Goal: Task Accomplishment & Management: Use online tool/utility

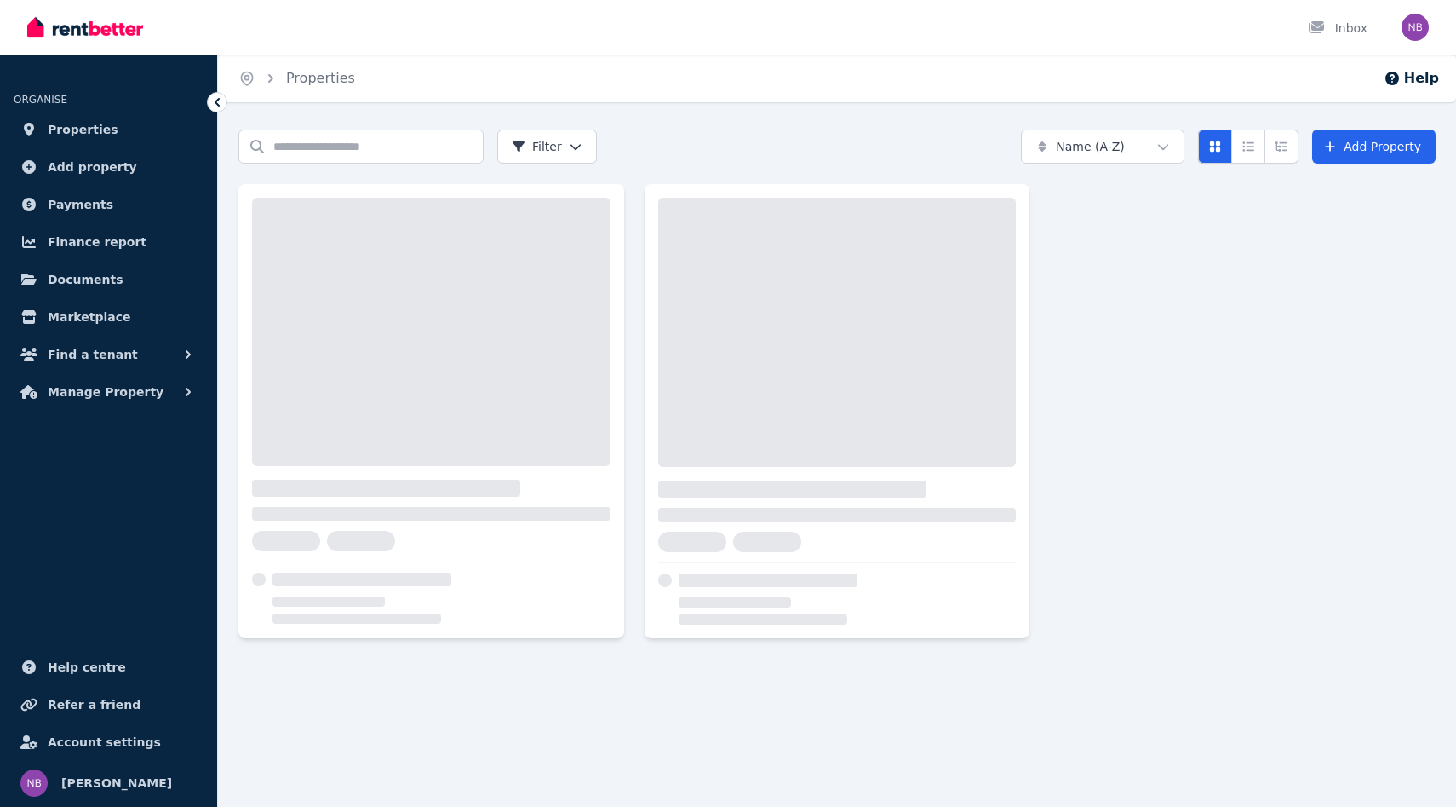
click at [183, 396] on icon "button" at bounding box center [188, 391] width 17 height 17
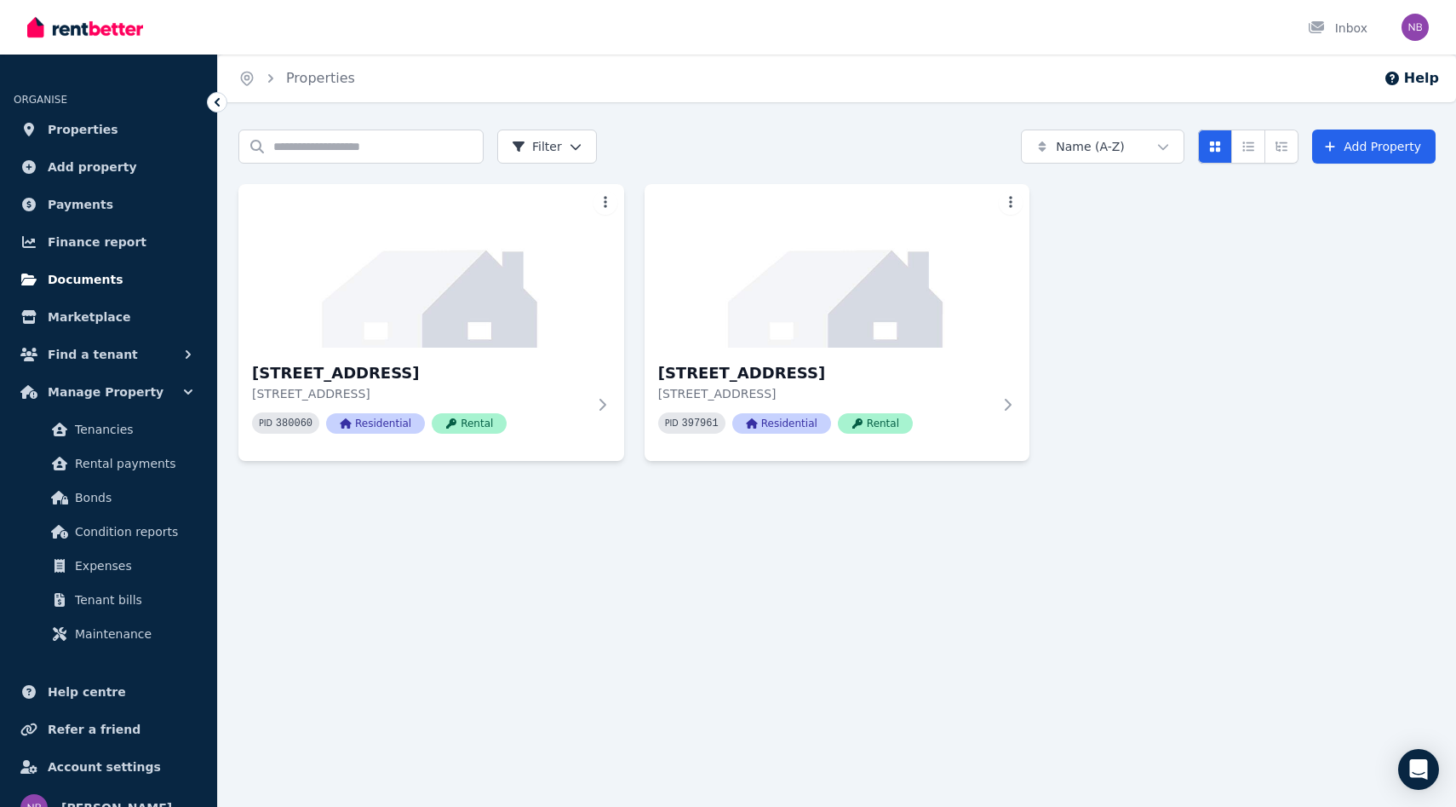
click at [100, 282] on span "Documents" at bounding box center [86, 279] width 76 height 20
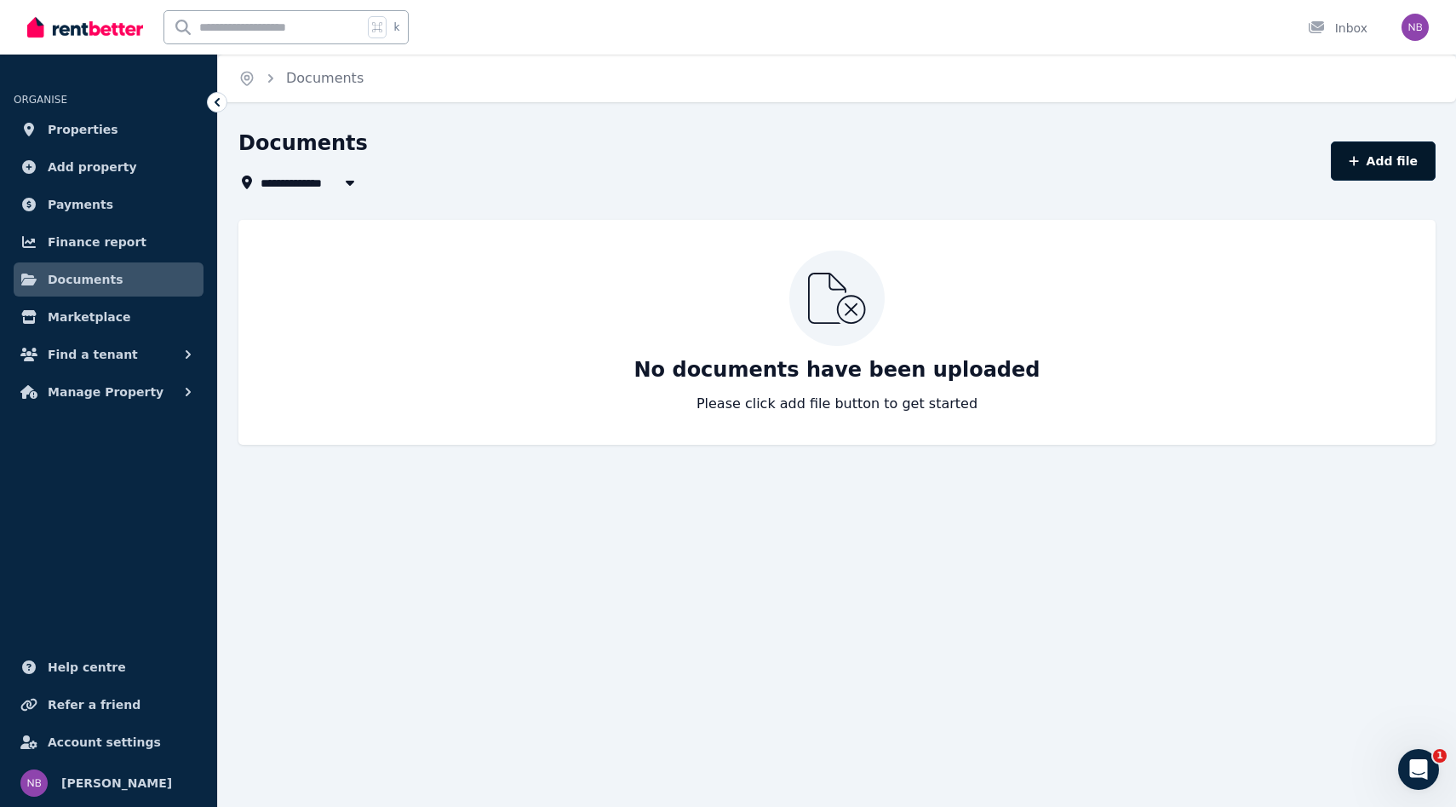
click at [1378, 165] on button "Add file" at bounding box center [1383, 160] width 105 height 39
select select "*****"
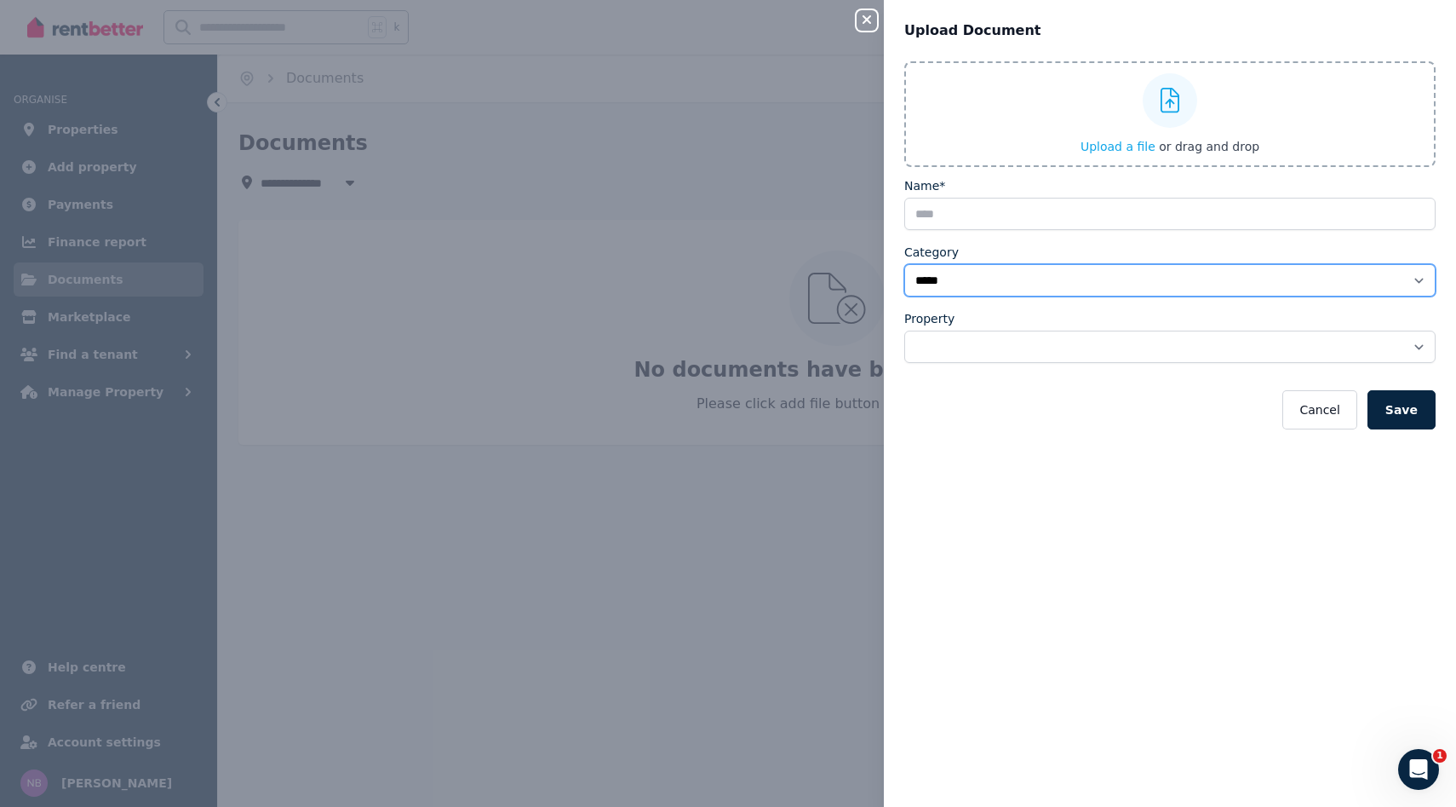
click at [1104, 289] on select "**********" at bounding box center [1169, 280] width 531 height 32
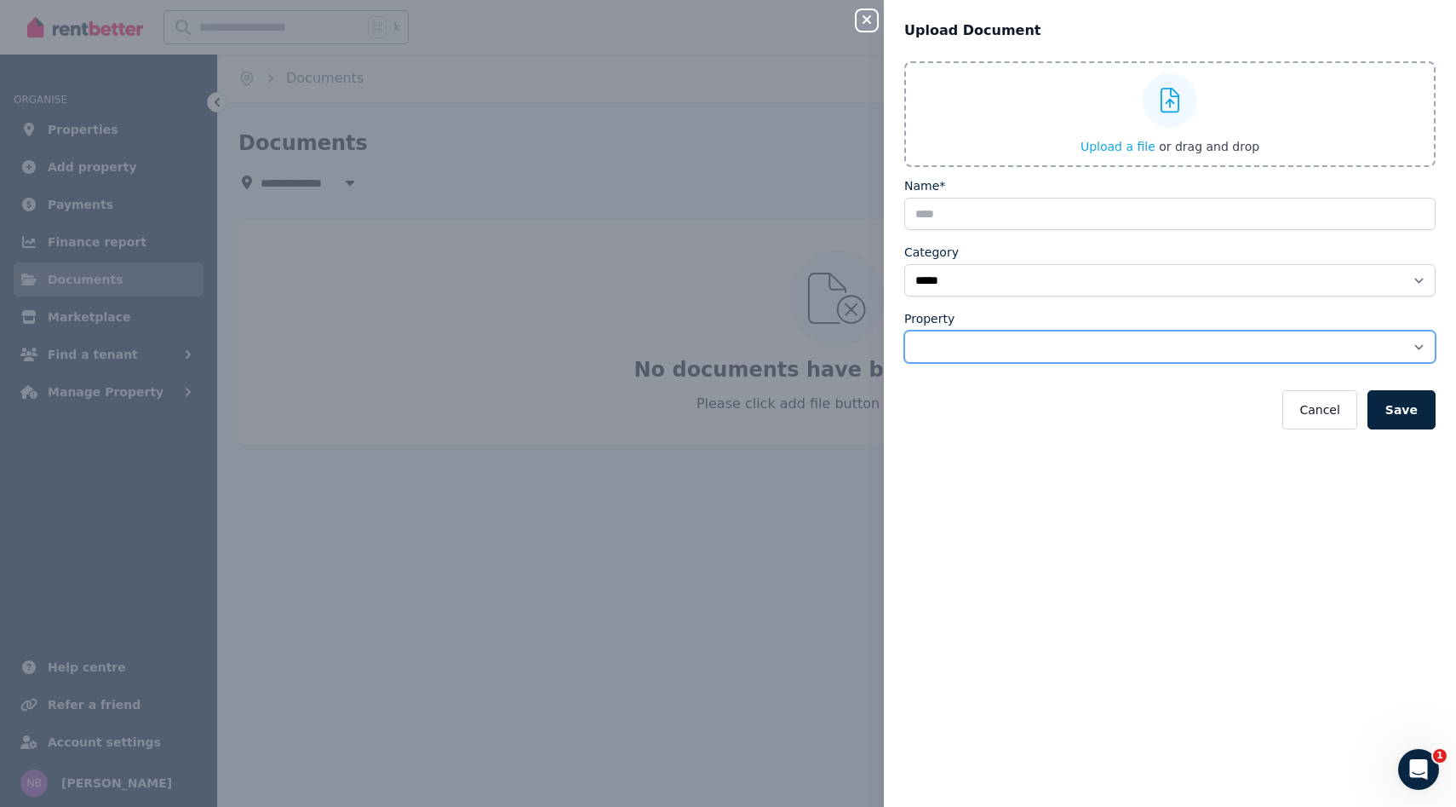
click at [979, 341] on select "**********" at bounding box center [1169, 346] width 531 height 32
click at [667, 445] on div "**********" at bounding box center [728, 403] width 1456 height 807
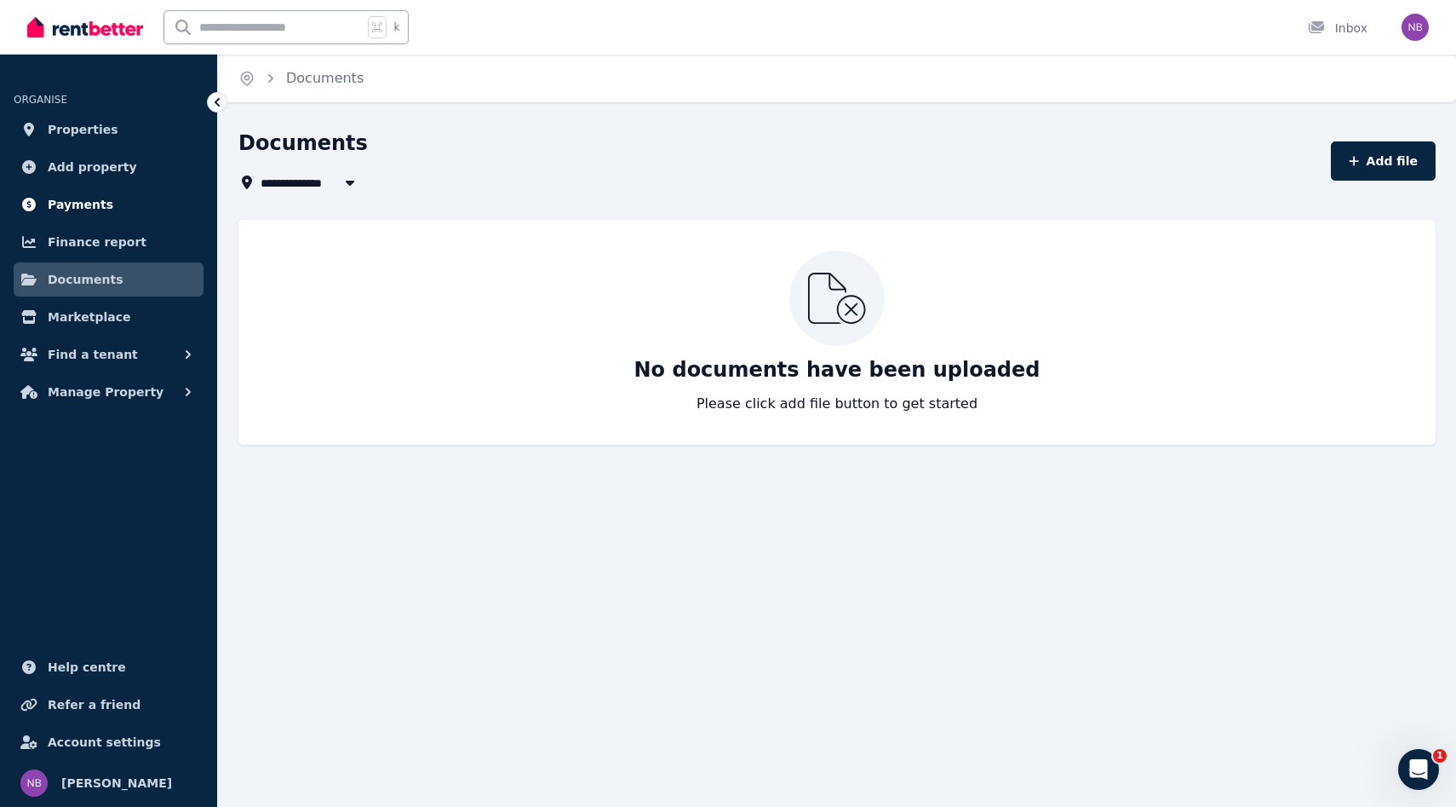
click at [72, 206] on span "Payments" at bounding box center [81, 204] width 66 height 20
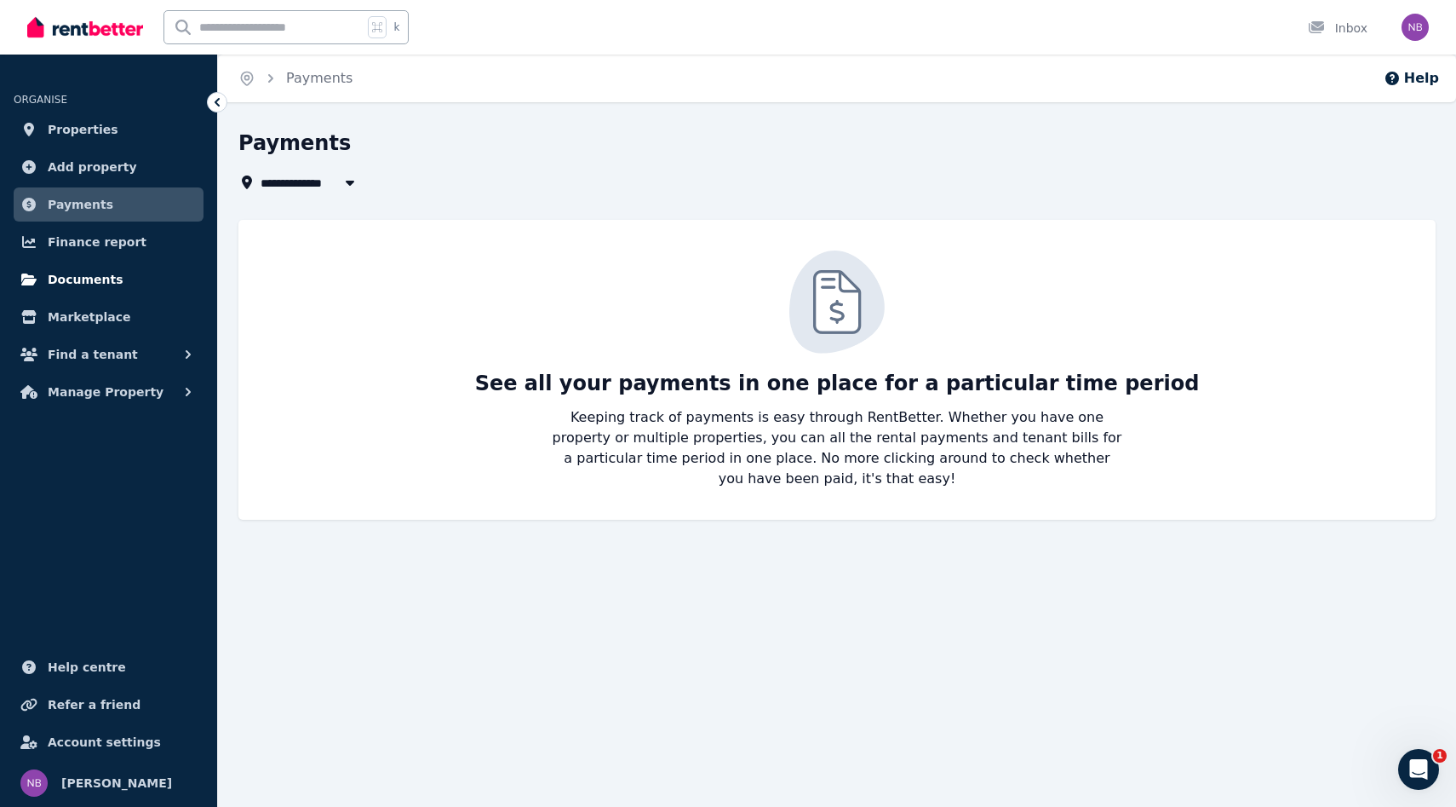
click at [109, 282] on span "Documents" at bounding box center [86, 279] width 76 height 20
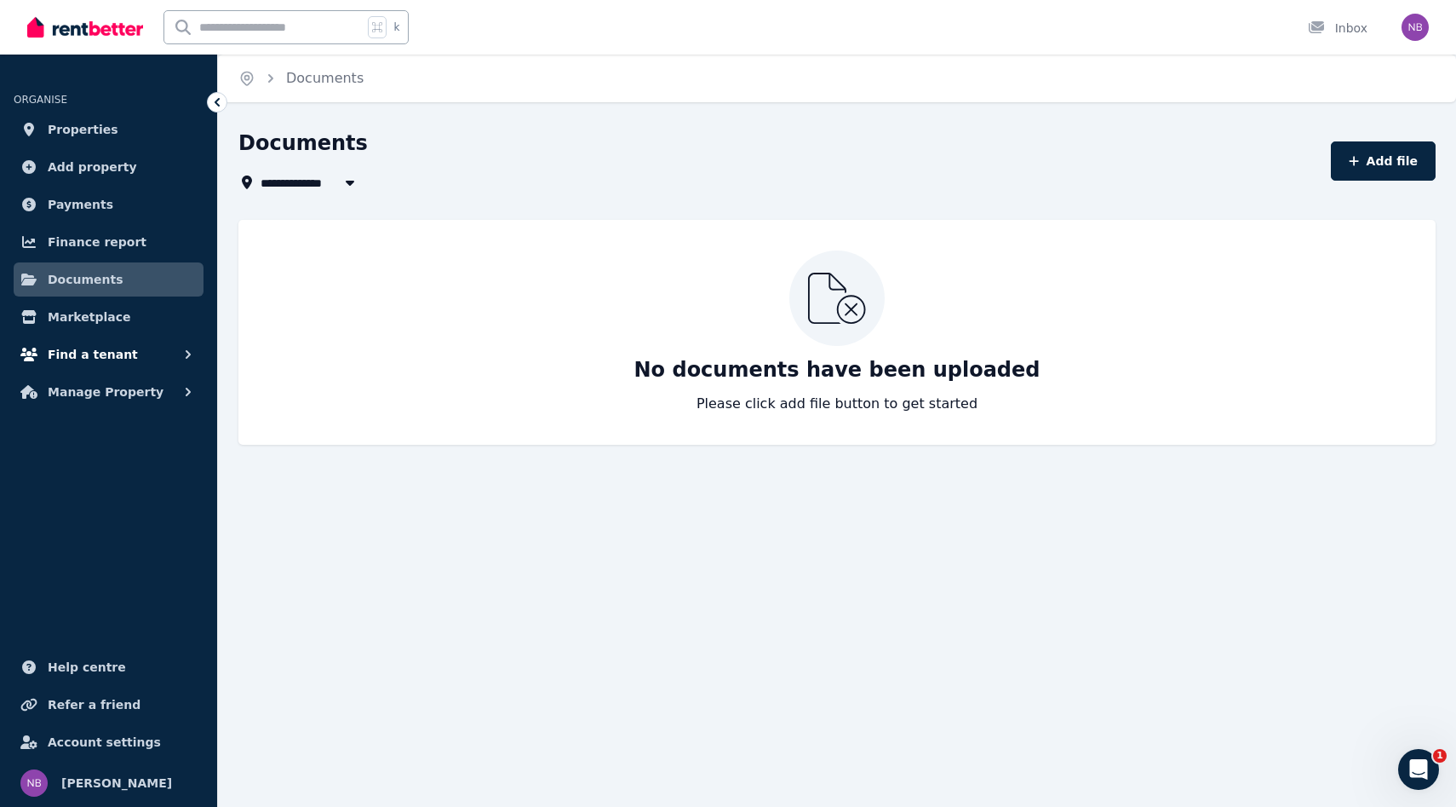
click at [141, 358] on button "Find a tenant" at bounding box center [109, 354] width 190 height 34
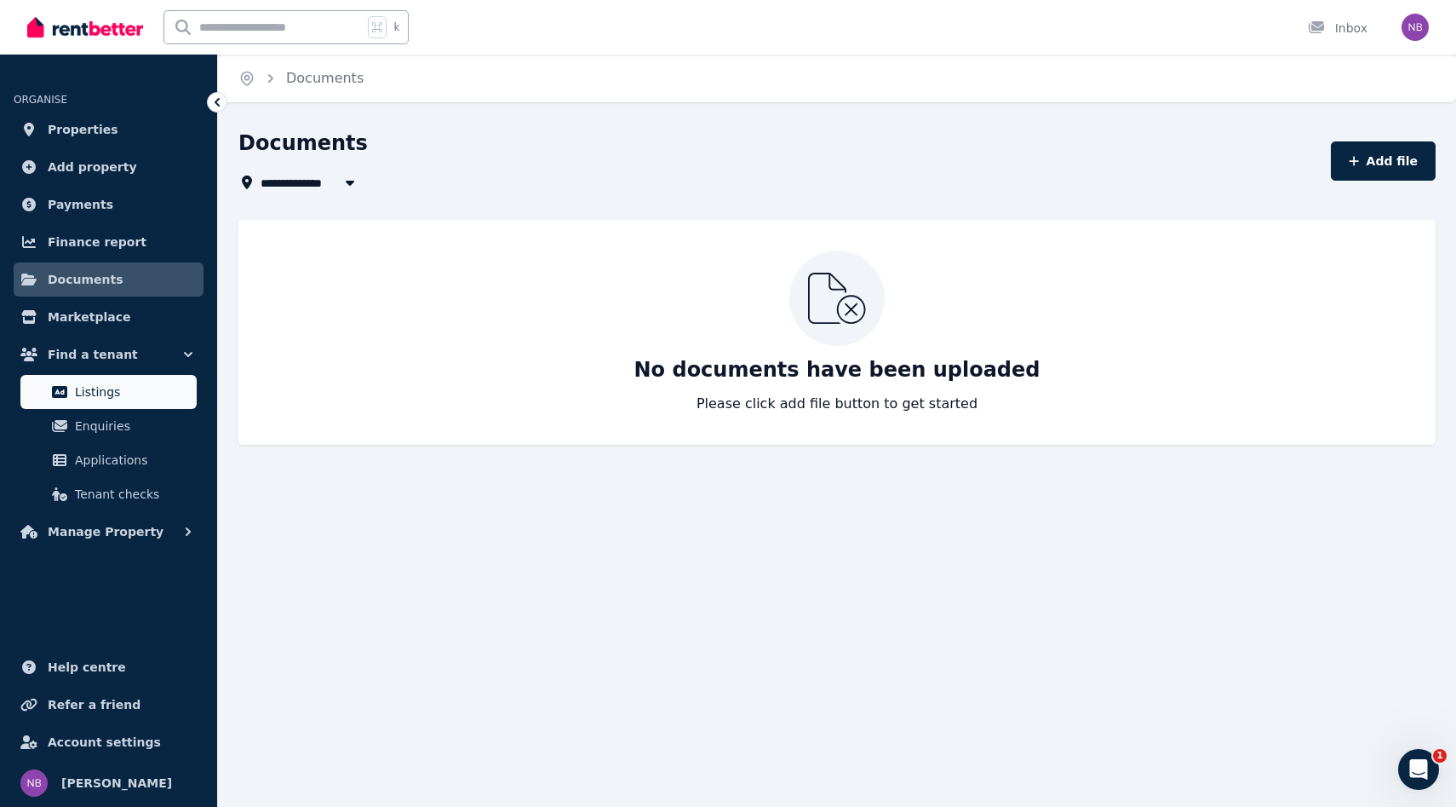
click at [102, 388] on span "Listings" at bounding box center [132, 392] width 115 height 20
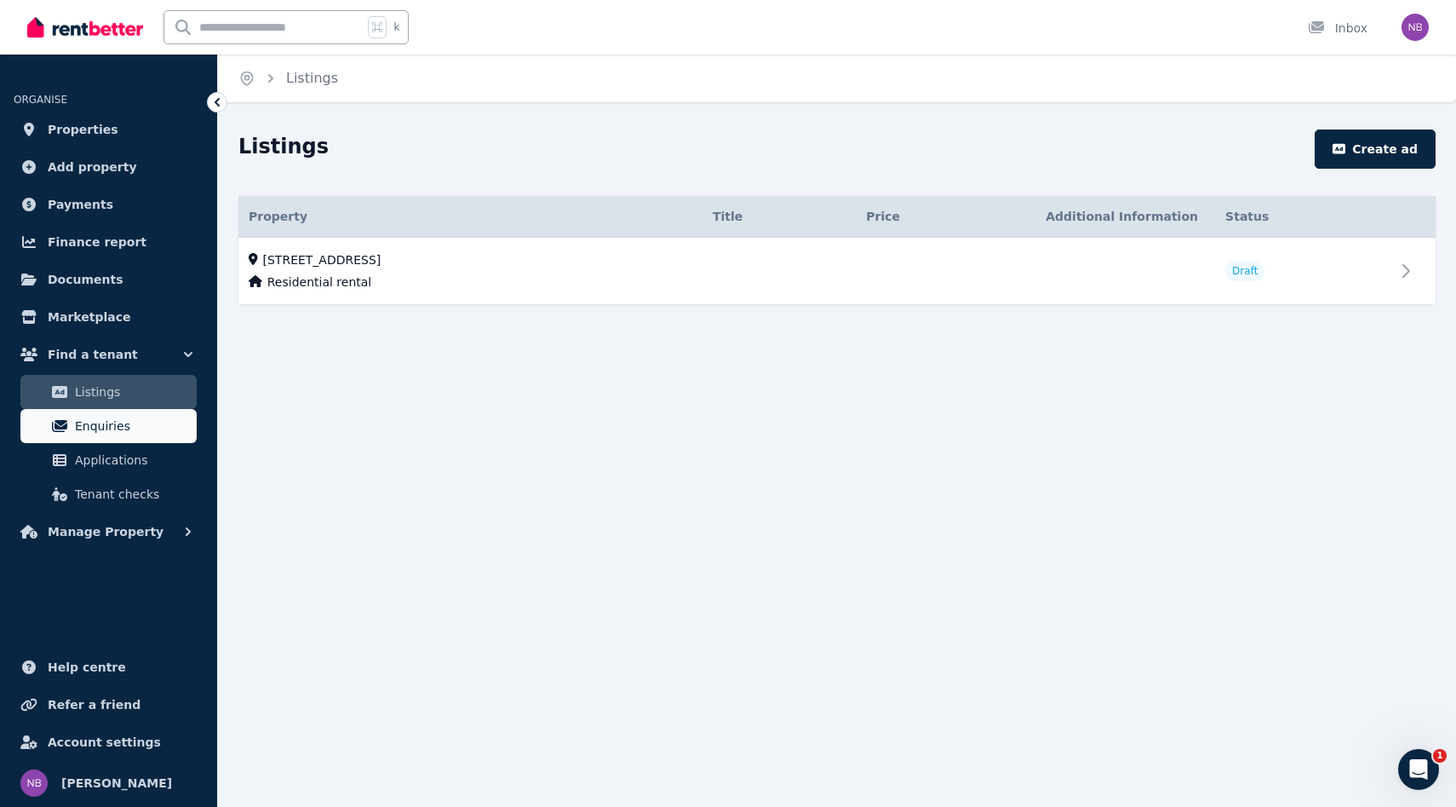
click at [102, 429] on span "Enquiries" at bounding box center [132, 426] width 115 height 20
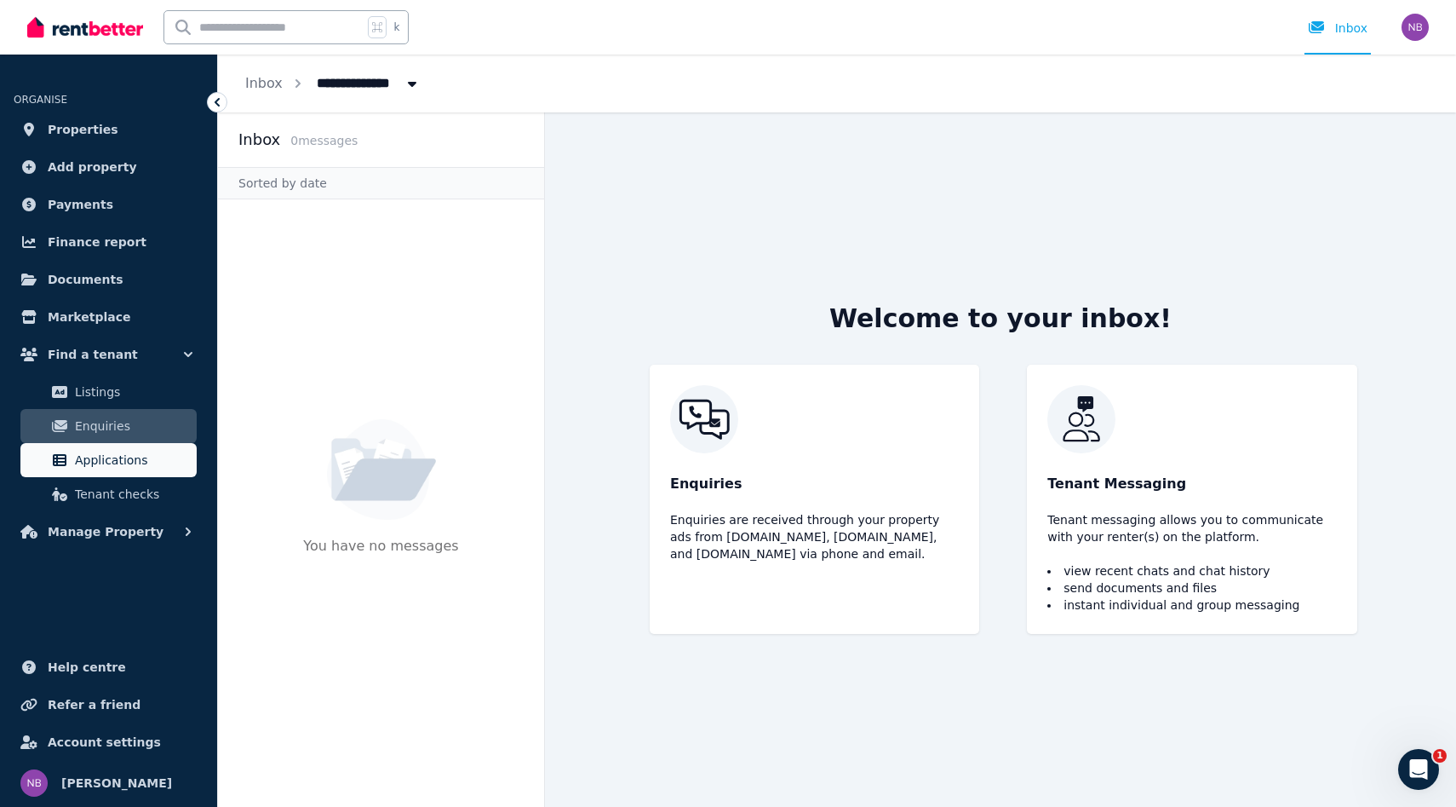
click at [106, 464] on span "Applications" at bounding box center [132, 460] width 115 height 20
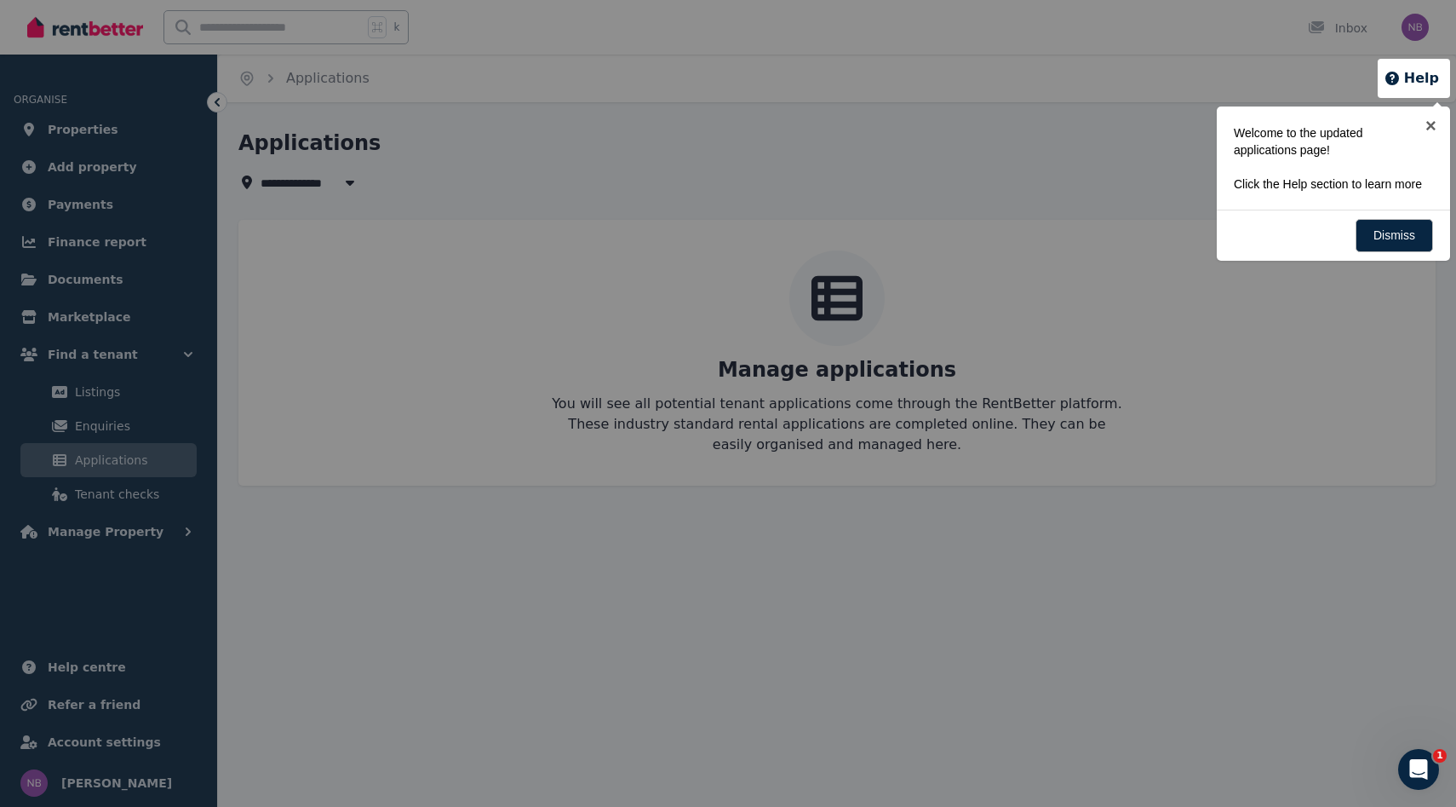
click at [112, 497] on div at bounding box center [728, 403] width 1456 height 807
click at [1424, 124] on link "×" at bounding box center [1431, 125] width 38 height 38
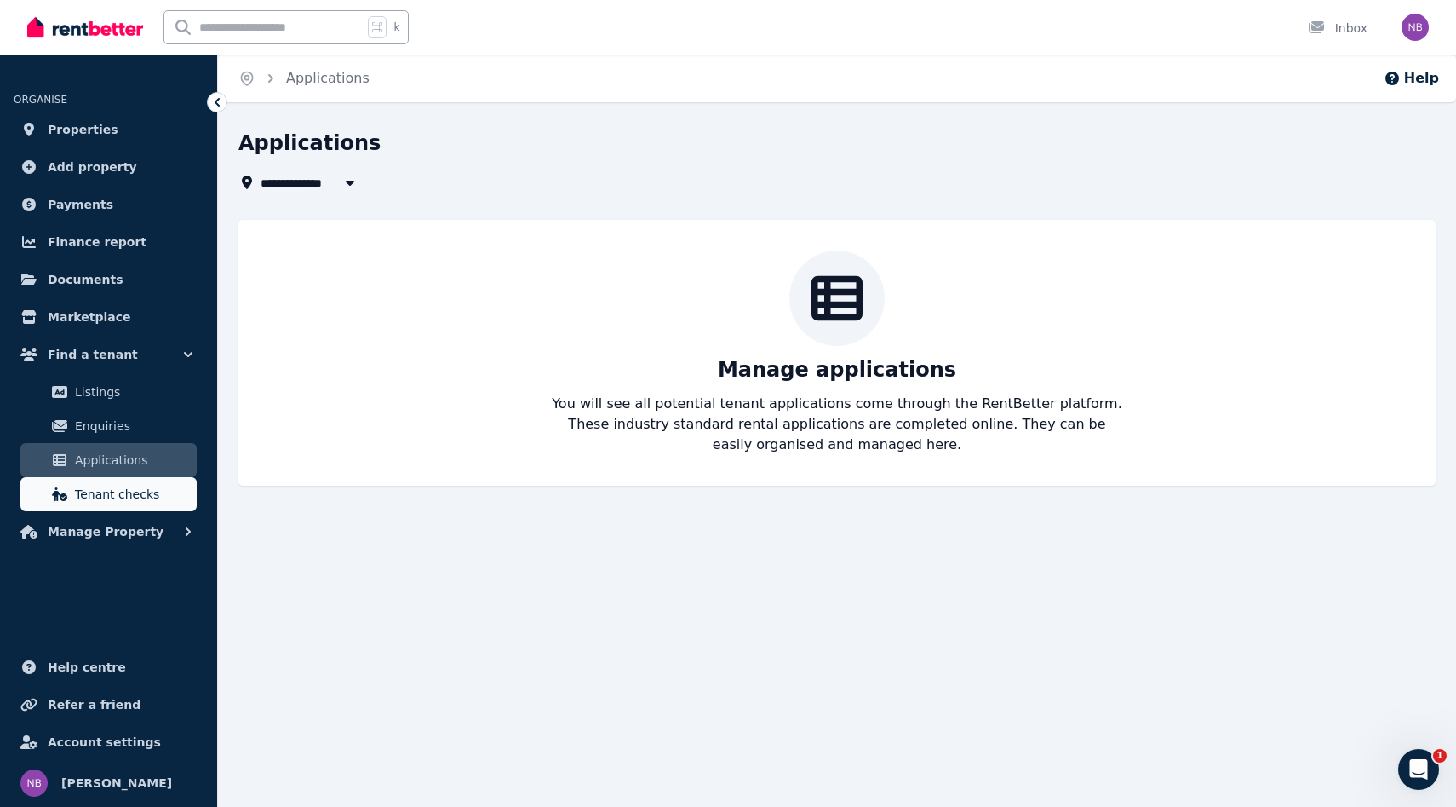
click at [104, 485] on span "Tenant checks" at bounding box center [132, 494] width 115 height 20
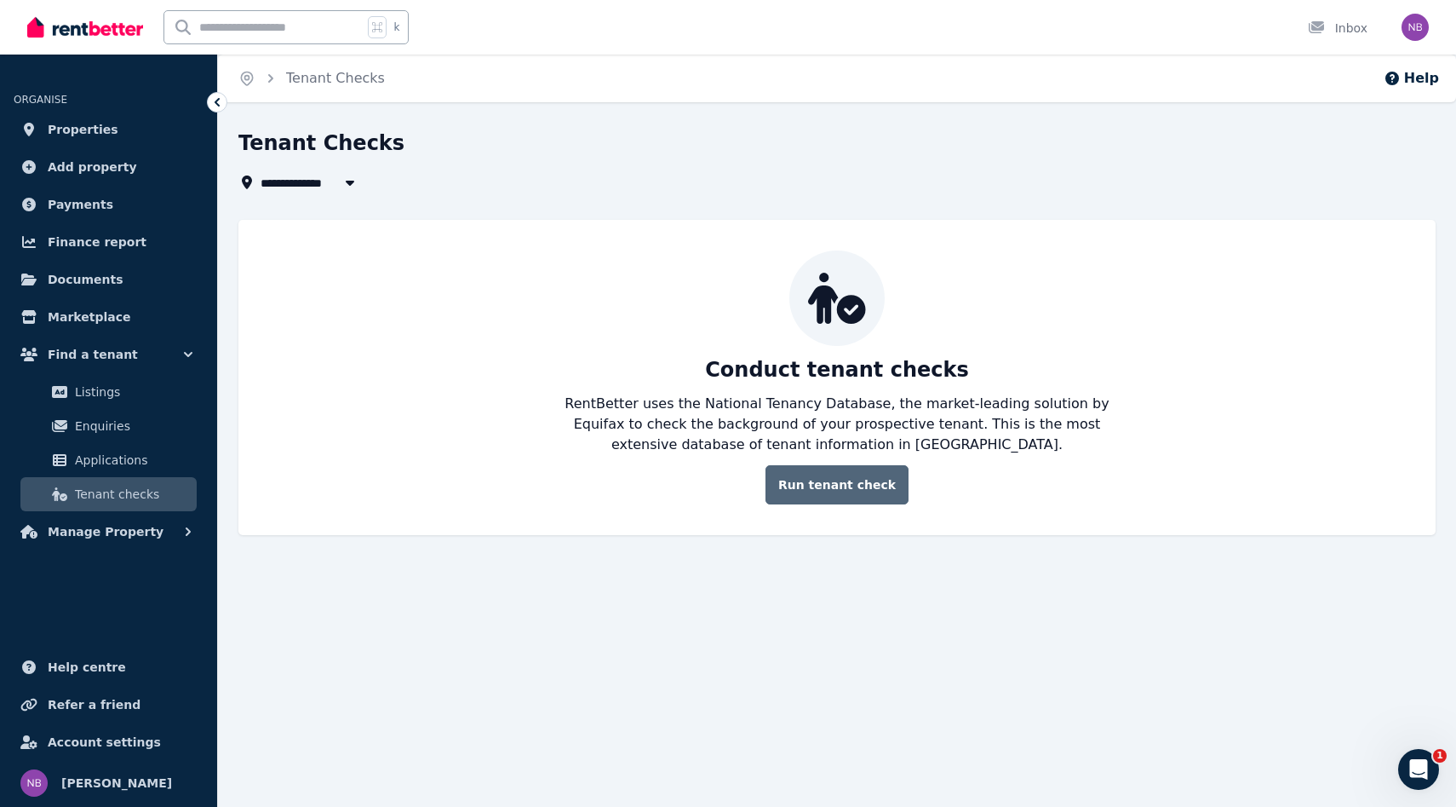
click at [866, 492] on link "Run tenant check" at bounding box center [837, 484] width 143 height 39
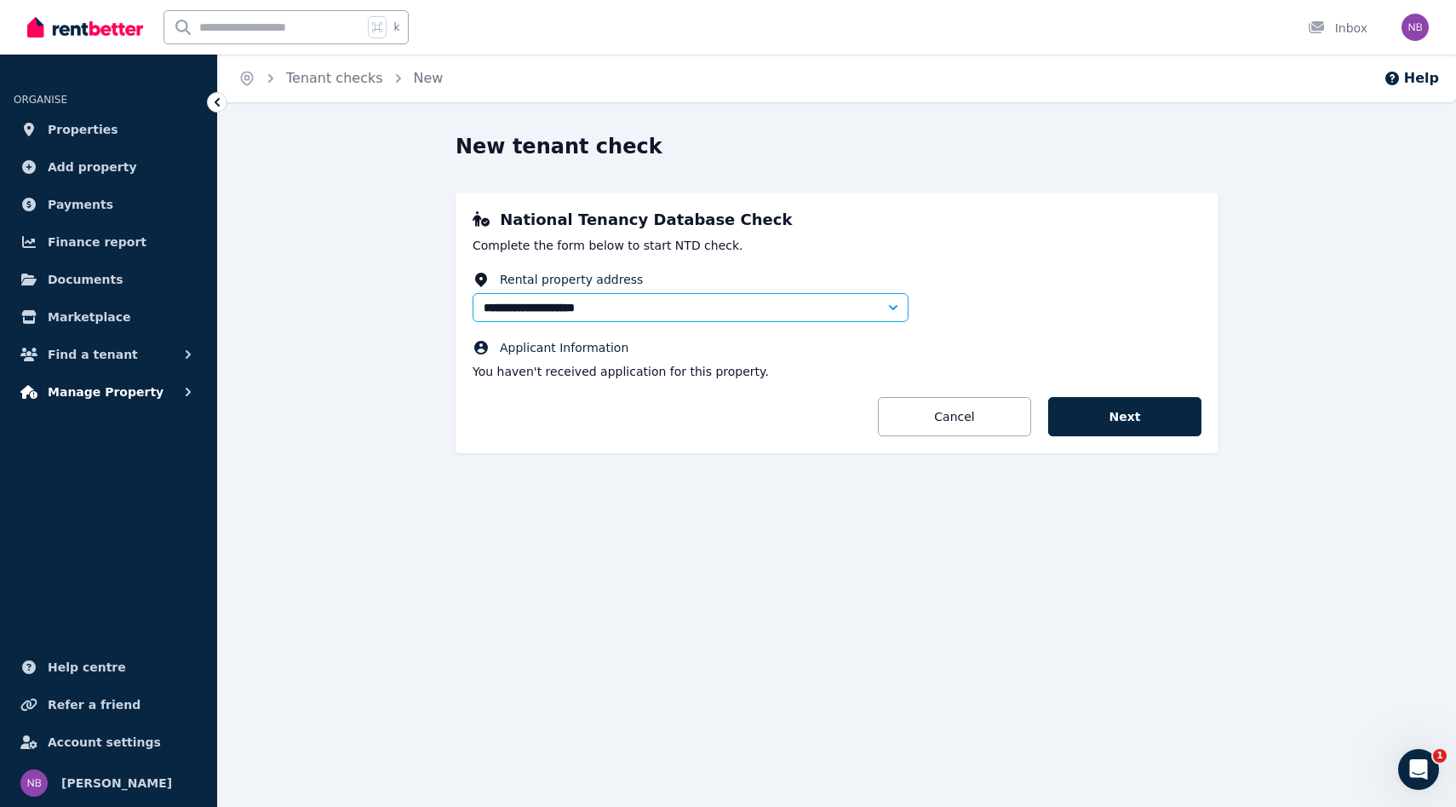
click at [91, 390] on span "Manage Property" at bounding box center [106, 392] width 116 height 20
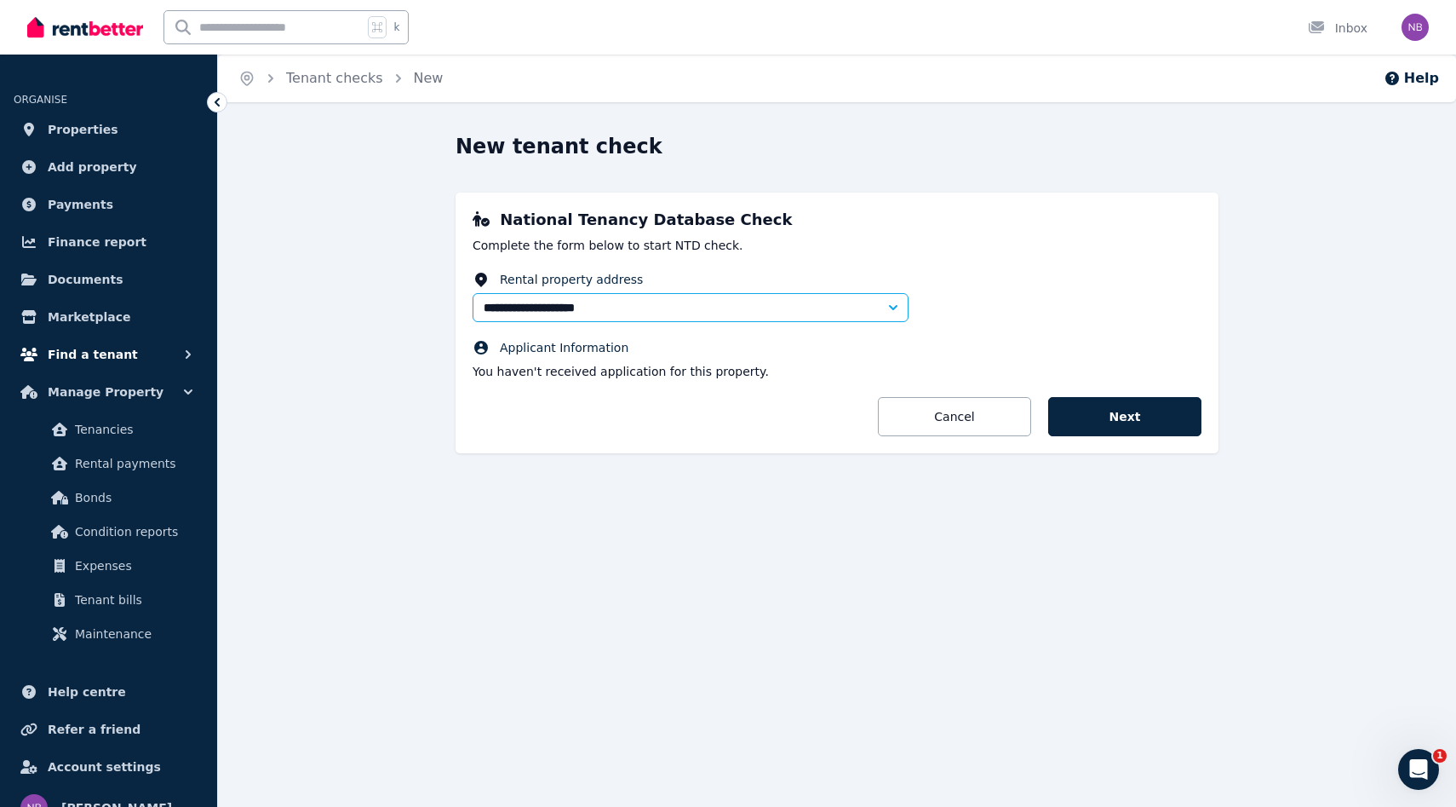
click at [95, 356] on span "Find a tenant" at bounding box center [93, 354] width 90 height 20
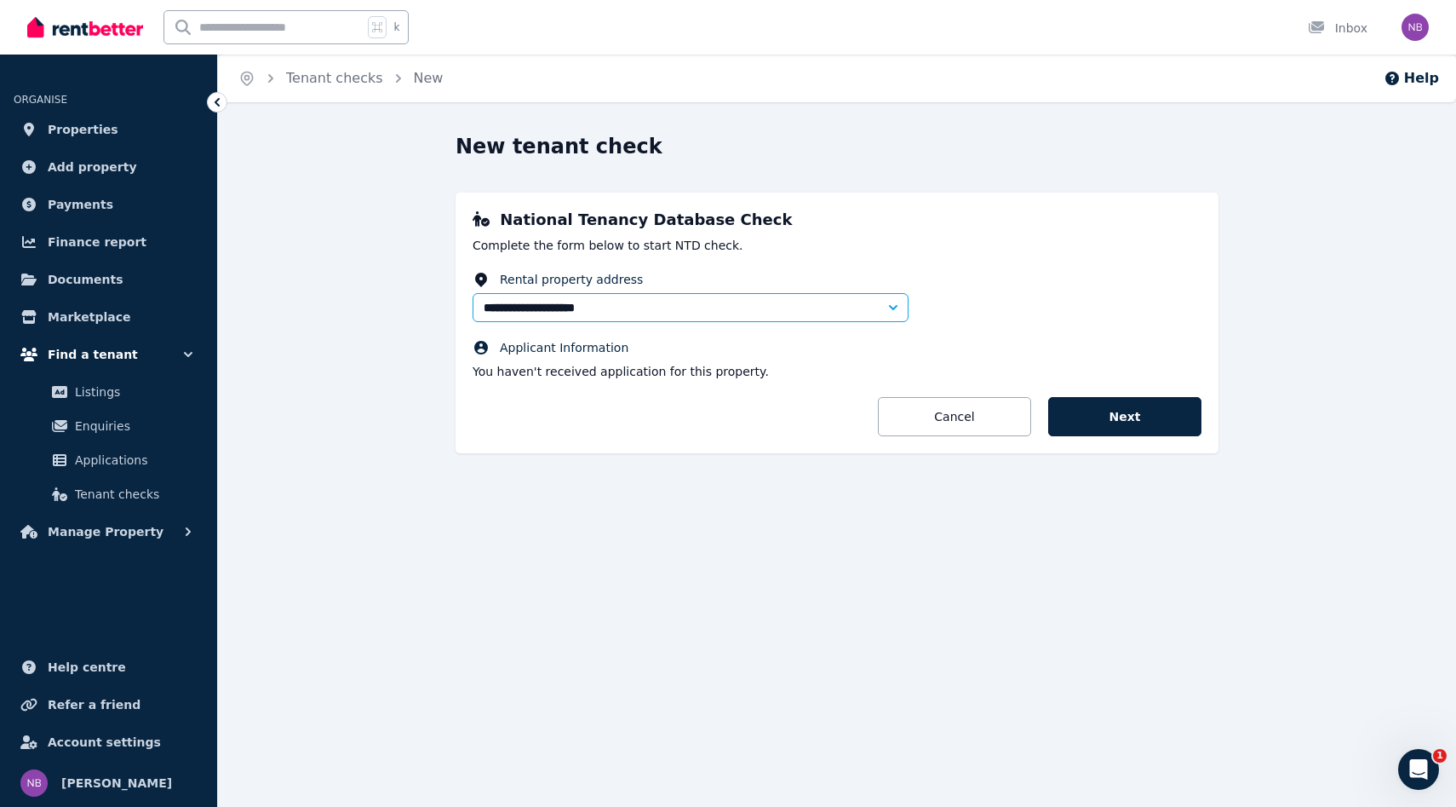
click at [95, 356] on span "Find a tenant" at bounding box center [93, 354] width 90 height 20
click at [108, 388] on span "Manage Property" at bounding box center [106, 392] width 116 height 20
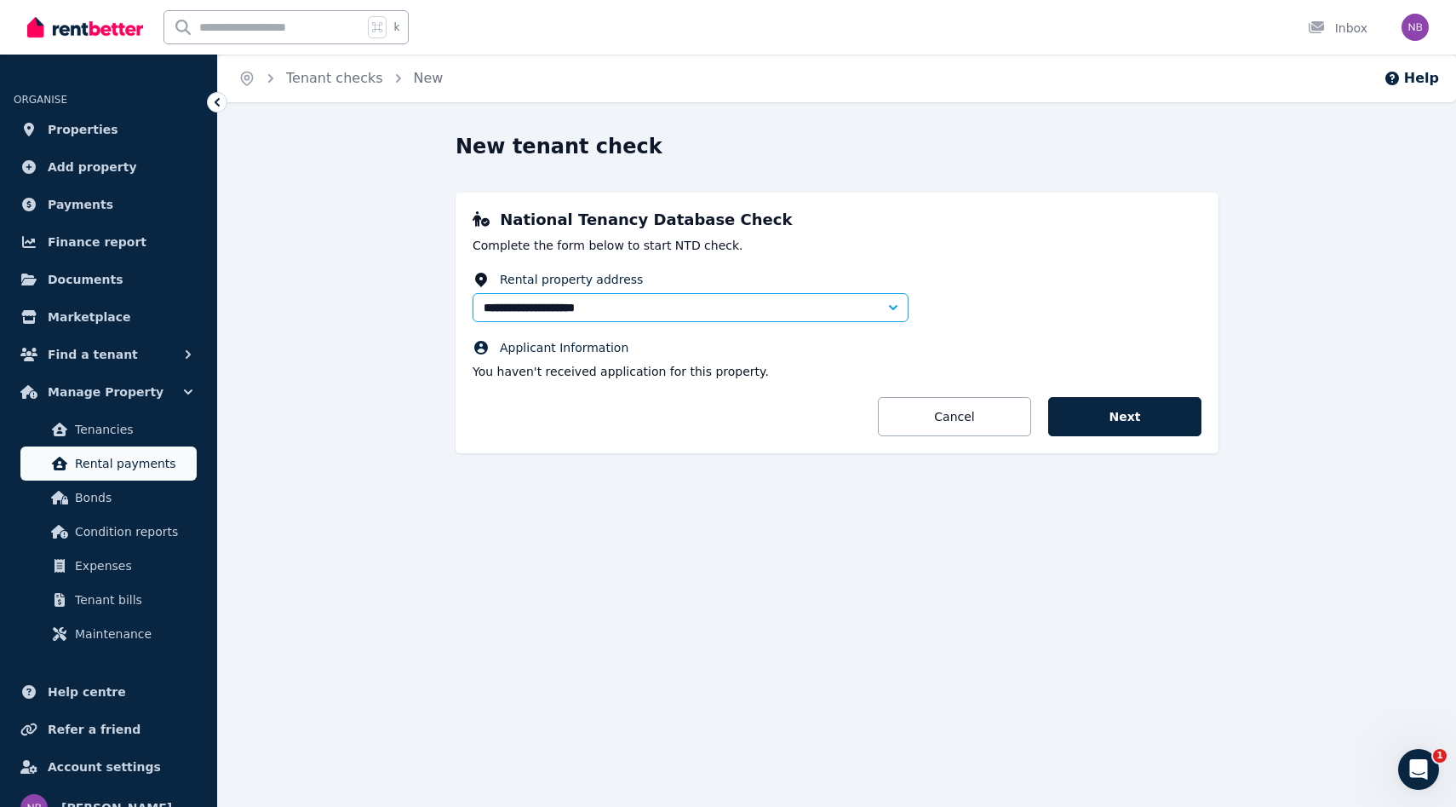
click at [115, 464] on span "Rental payments" at bounding box center [132, 463] width 115 height 20
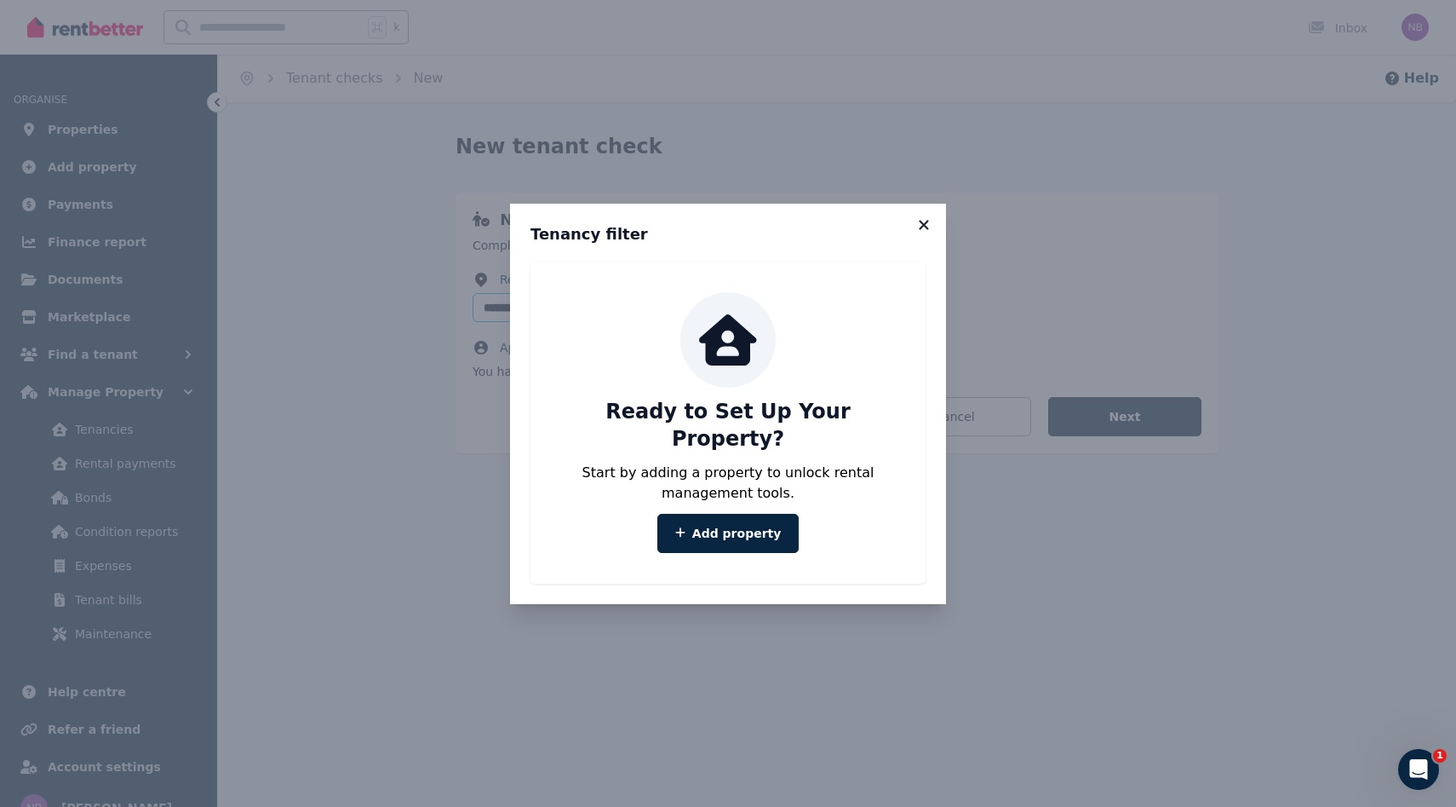
click at [927, 230] on icon at bounding box center [924, 224] width 17 height 15
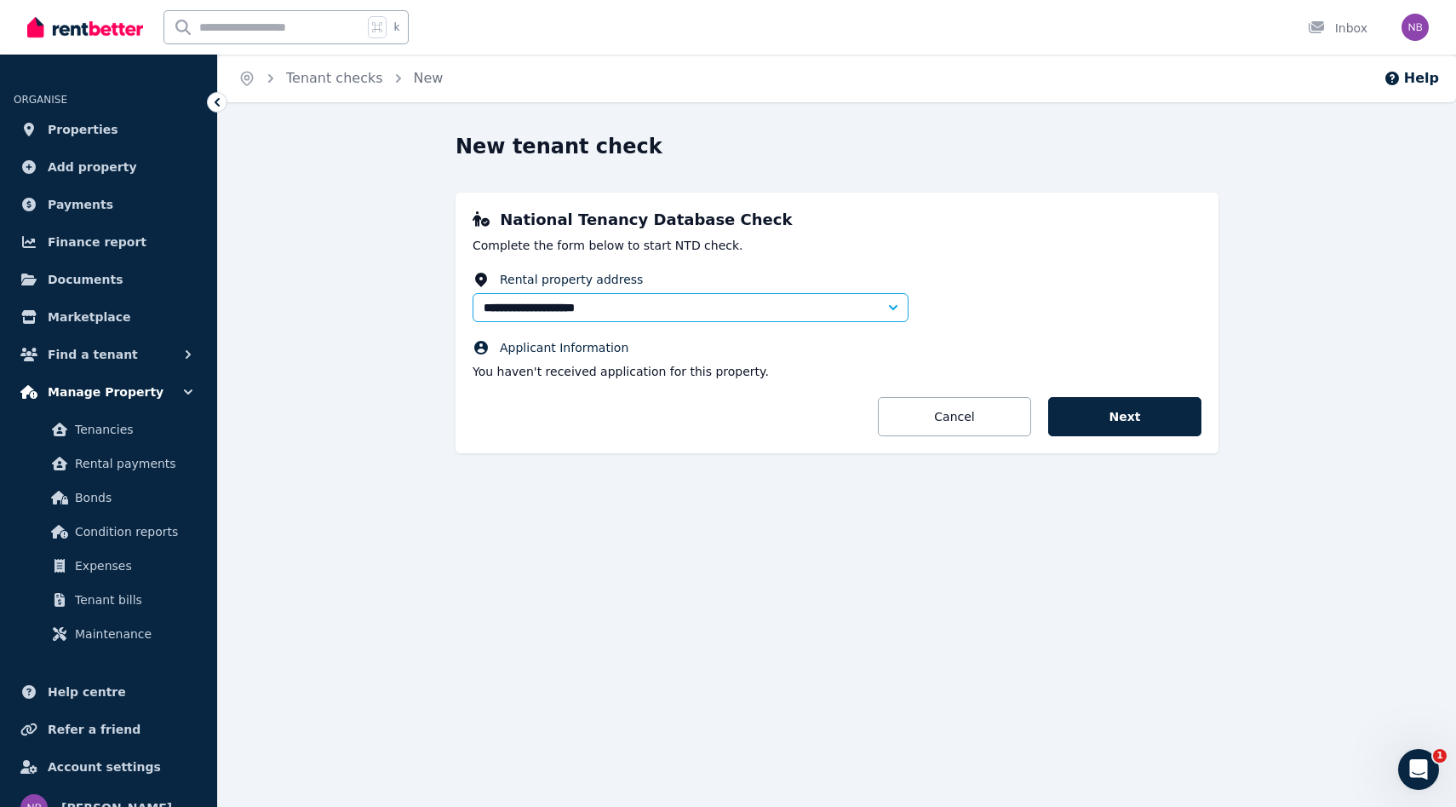
click at [117, 394] on span "Manage Property" at bounding box center [106, 392] width 116 height 20
